Goal: Find specific page/section

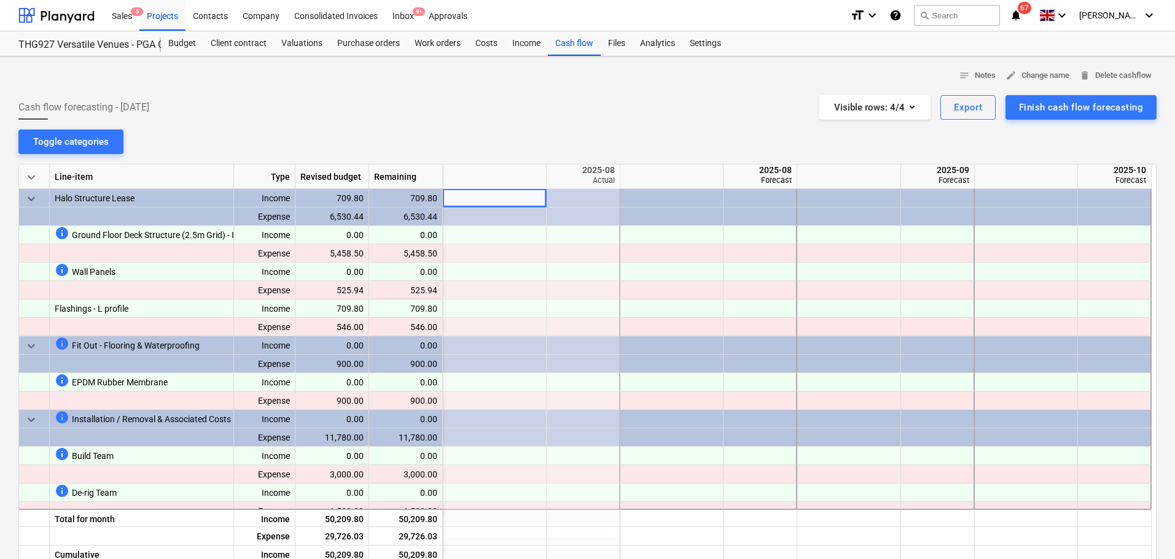
click at [957, 4] on div "Project fetching failed" at bounding box center [914, 13] width 105 height 25
click at [957, 11] on div "Project fetching failed" at bounding box center [914, 13] width 95 height 15
click at [949, 23] on div "Project fetching failed" at bounding box center [914, 13] width 105 height 25
click at [58, 18] on div at bounding box center [56, 15] width 76 height 31
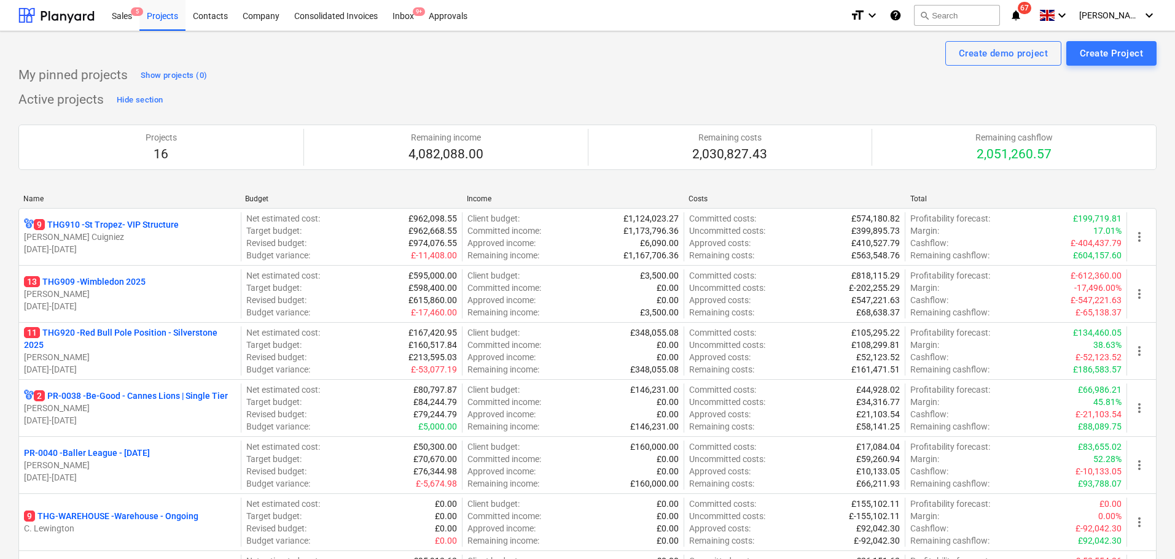
click at [944, 7] on div "Project fetching failed" at bounding box center [914, 13] width 95 height 15
click at [948, 19] on div "Project fetching failed" at bounding box center [914, 13] width 95 height 15
click at [941, 19] on div "Project fetching failed" at bounding box center [914, 13] width 95 height 15
click at [969, 20] on button "search Search" at bounding box center [957, 15] width 86 height 21
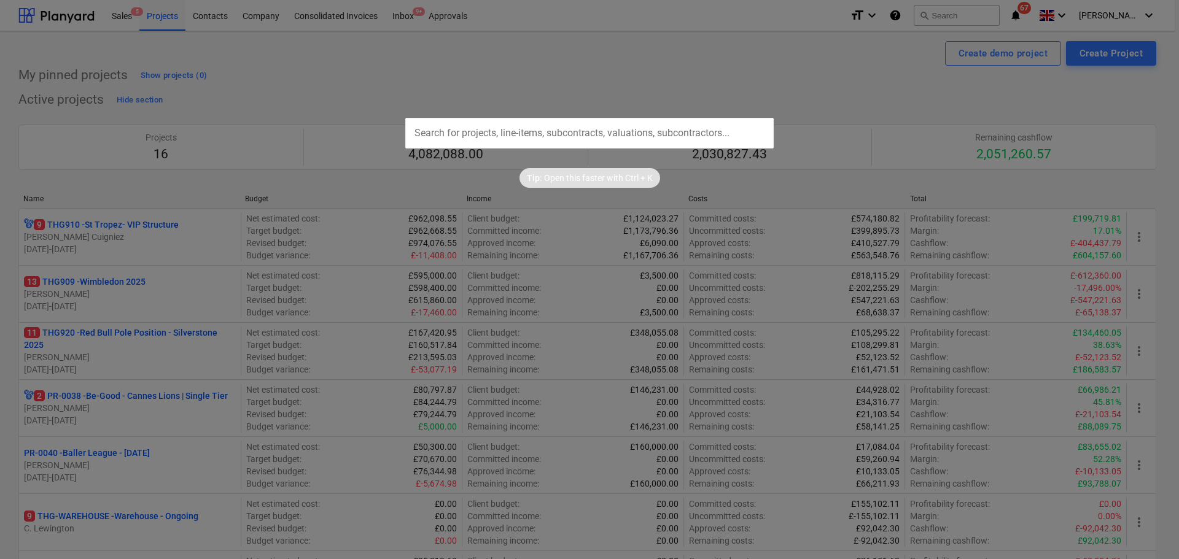
click at [669, 139] on input "text" at bounding box center [589, 133] width 368 height 31
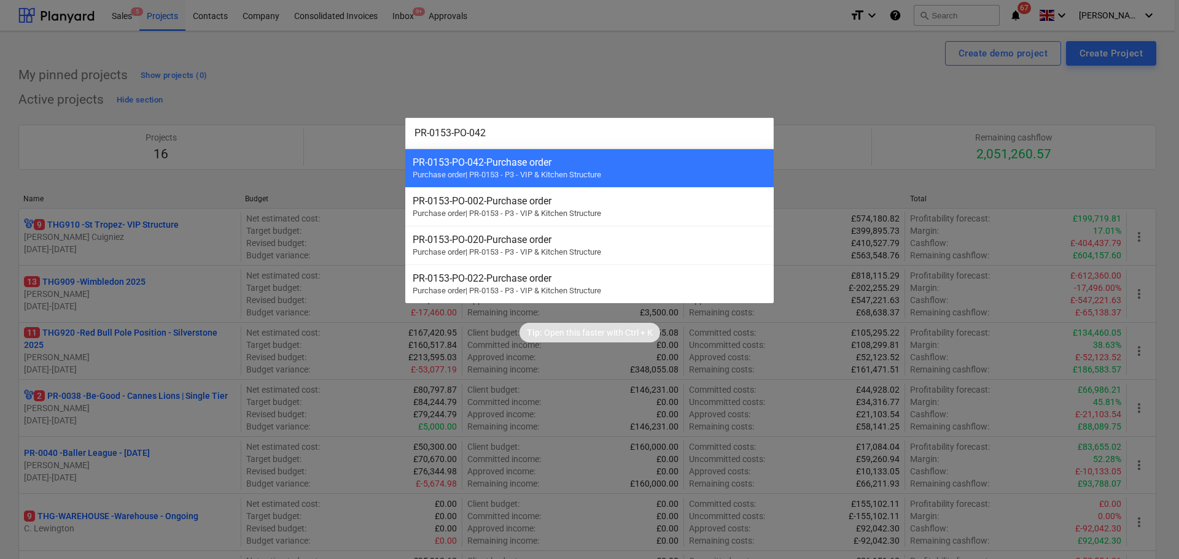
drag, startPoint x: 443, startPoint y: 119, endPoint x: 382, endPoint y: 123, distance: 61.5
click at [382, 123] on div "PR-0153-PO-042 PR-0153-PO-042 - Purchase order Purchase order | PR-0153 - P3 - …" at bounding box center [589, 279] width 1179 height 559
paste input ". PR-0153-PO-006"
type input ". PR-0153-PO-006"
